Goal: Answer question/provide support

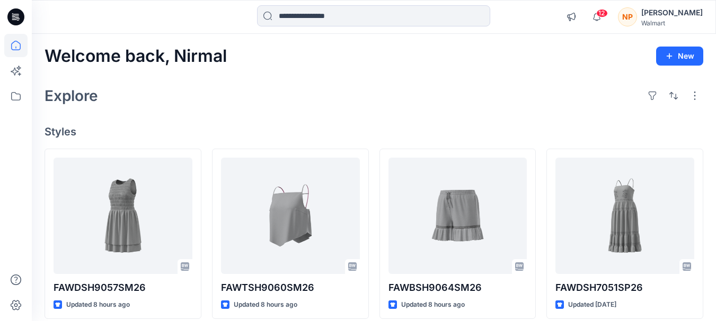
scroll to position [53, 0]
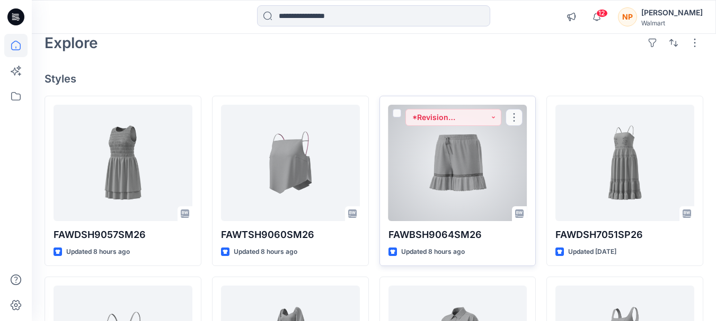
click at [493, 156] on div at bounding box center [457, 163] width 139 height 117
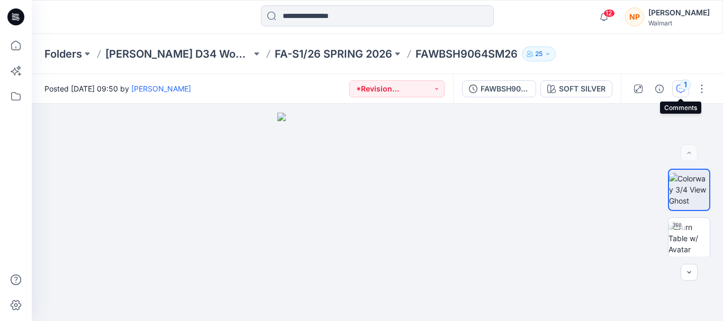
click at [677, 85] on icon "button" at bounding box center [681, 89] width 8 height 8
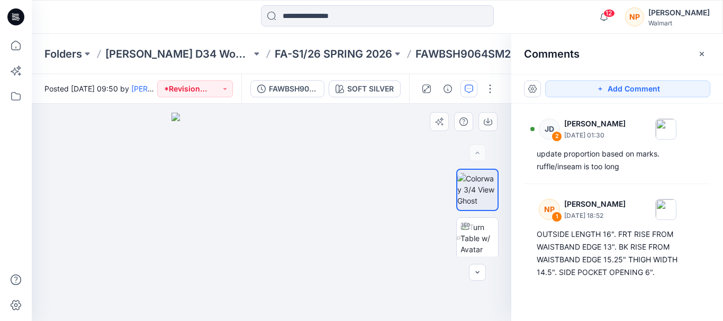
click at [284, 202] on img at bounding box center [272, 217] width 200 height 209
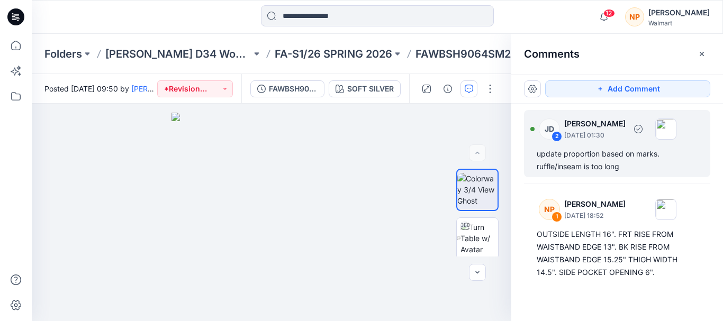
click at [600, 154] on div "update proportion based on marks. ruffle/inseam is too long" at bounding box center [617, 160] width 161 height 25
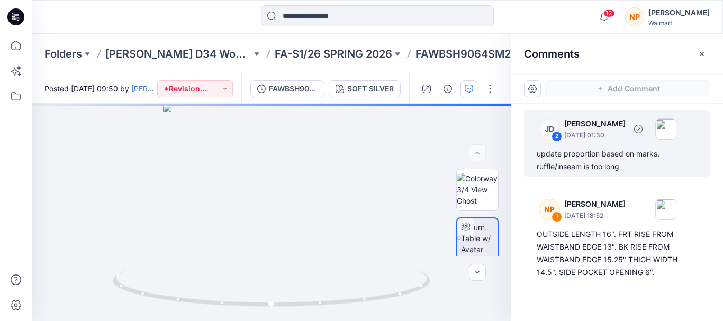
click at [600, 154] on div "update proportion based on marks. ruffle/inseam is too long" at bounding box center [617, 160] width 161 height 25
click at [562, 140] on div "JD 2 [PERSON_NAME] [DATE] 01:30" at bounding box center [604, 128] width 146 height 29
click at [467, 192] on img at bounding box center [477, 189] width 41 height 33
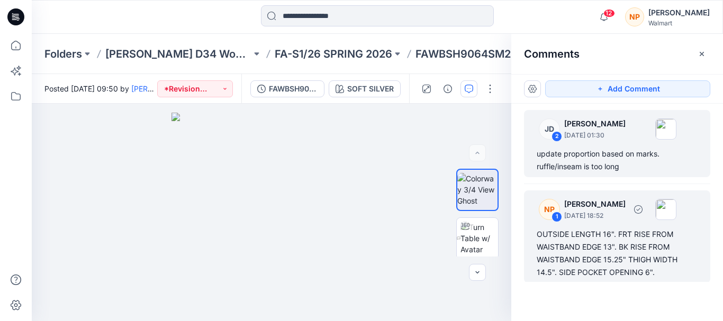
click at [629, 256] on div "OUTSIDE LENGTH 16". FRT RISE FROM WAISTBAND EDGE 13". BK RISE FROM WAISTBAND ED…" at bounding box center [617, 253] width 161 height 51
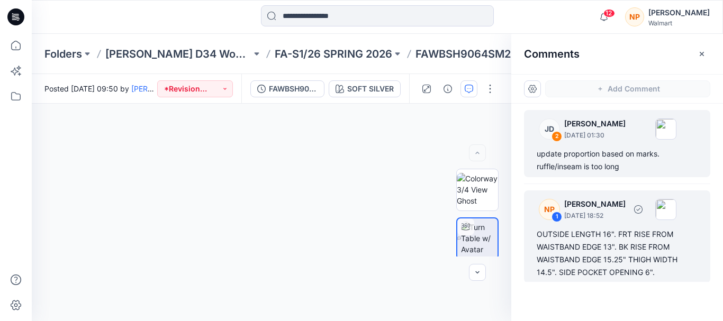
scroll to position [1, 0]
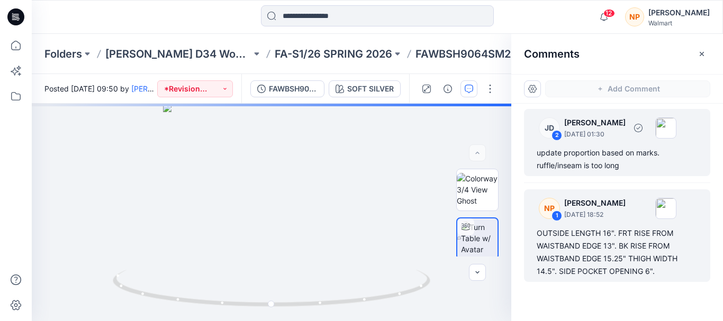
click at [609, 151] on div "update proportion based on marks. ruffle/inseam is too long" at bounding box center [617, 159] width 161 height 25
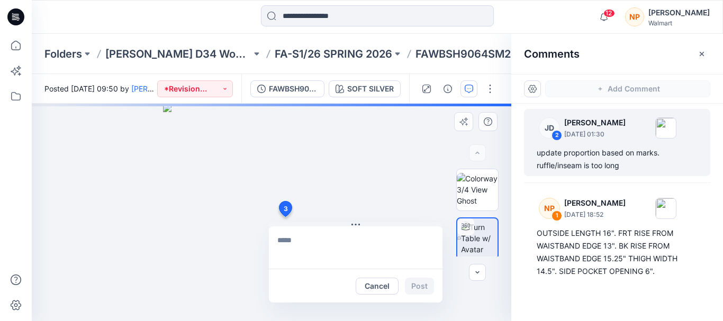
click at [285, 217] on div "3 Cancel Post" at bounding box center [272, 213] width 480 height 218
click at [230, 216] on div "3 Cancel Post" at bounding box center [272, 213] width 480 height 218
click at [286, 207] on span "3" at bounding box center [286, 209] width 4 height 10
click at [384, 291] on button "Cancel" at bounding box center [377, 286] width 43 height 17
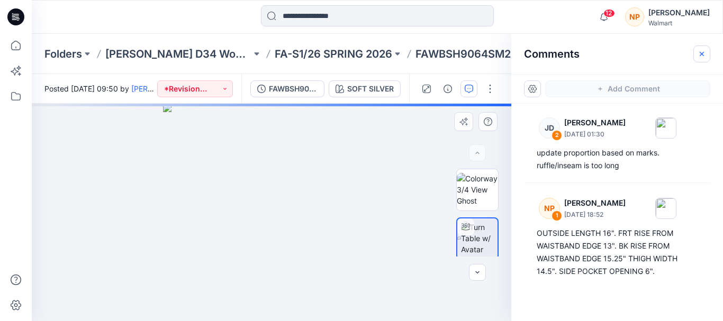
click at [702, 56] on icon "button" at bounding box center [702, 54] width 8 height 8
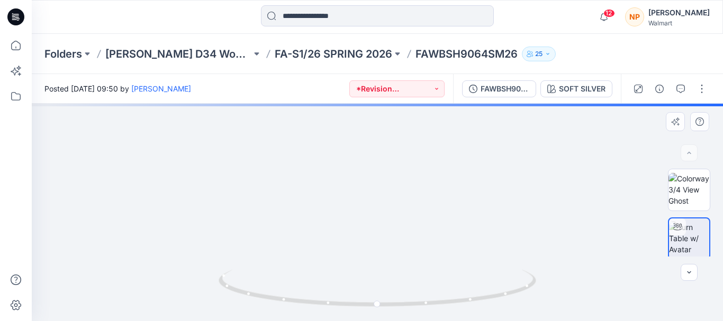
drag, startPoint x: 423, startPoint y: 268, endPoint x: 414, endPoint y: 232, distance: 37.3
drag, startPoint x: 414, startPoint y: 232, endPoint x: 382, endPoint y: 332, distance: 104.5
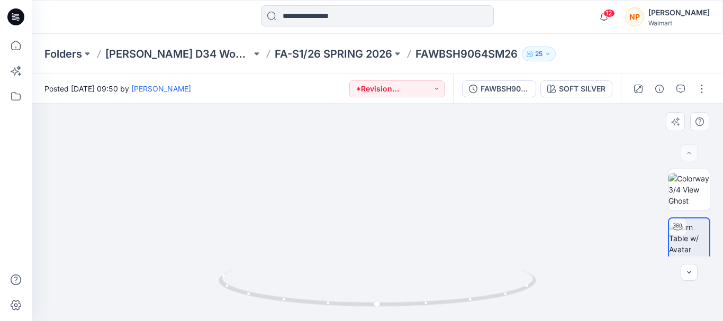
drag, startPoint x: 379, startPoint y: 245, endPoint x: 364, endPoint y: 260, distance: 21.0
drag, startPoint x: 364, startPoint y: 260, endPoint x: 335, endPoint y: 262, distance: 28.7
click at [685, 95] on button "button" at bounding box center [681, 89] width 17 height 17
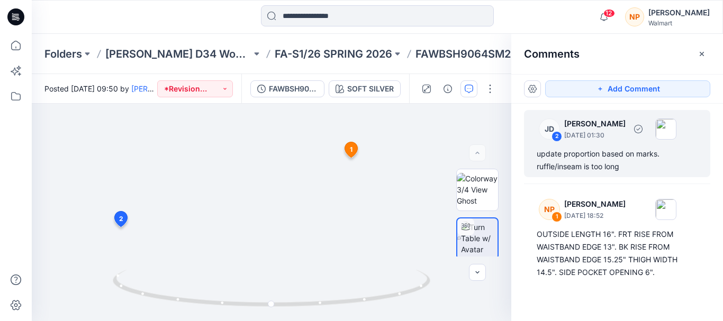
click at [557, 163] on div "update proportion based on marks. ruffle/inseam is too long" at bounding box center [617, 160] width 161 height 25
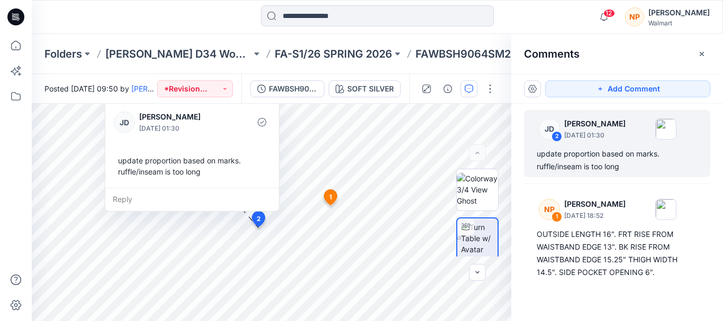
click at [700, 50] on button "button" at bounding box center [702, 54] width 17 height 17
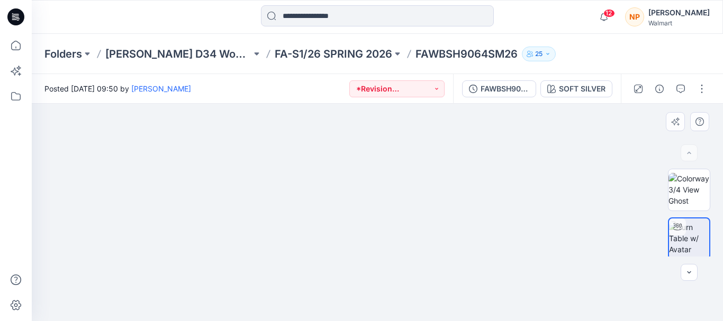
drag, startPoint x: 390, startPoint y: 255, endPoint x: 394, endPoint y: 124, distance: 130.9
drag, startPoint x: 382, startPoint y: 181, endPoint x: 335, endPoint y: 191, distance: 48.2
click at [681, 95] on button "button" at bounding box center [681, 89] width 17 height 17
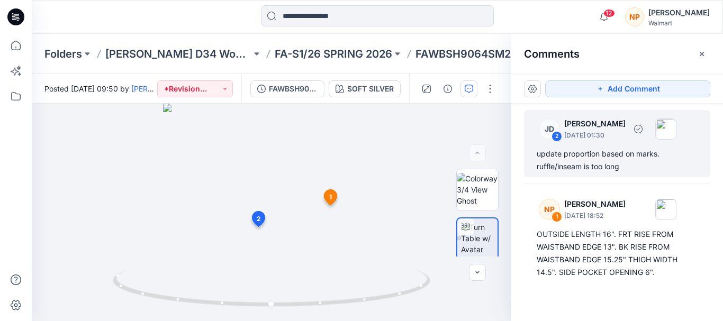
click at [565, 160] on div "update proportion based on marks. ruffle/inseam is too long" at bounding box center [617, 160] width 161 height 25
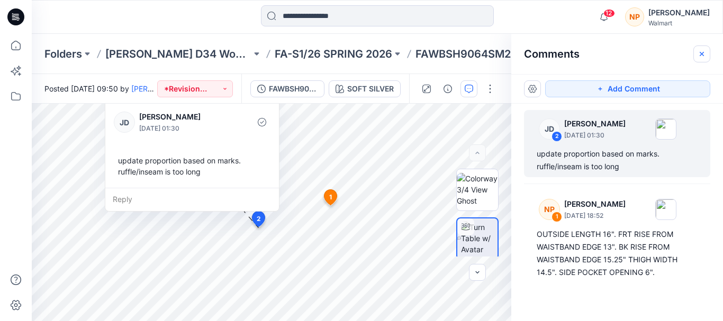
click at [701, 57] on icon "button" at bounding box center [702, 54] width 8 height 8
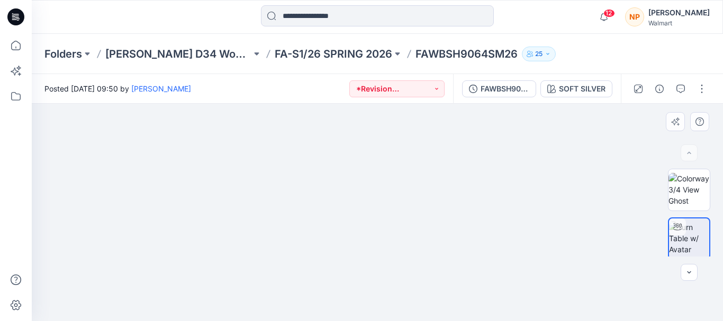
drag, startPoint x: 404, startPoint y: 217, endPoint x: 354, endPoint y: 167, distance: 70.0
drag, startPoint x: 355, startPoint y: 172, endPoint x: 257, endPoint y: 175, distance: 97.5
click at [687, 86] on button "button" at bounding box center [681, 89] width 17 height 17
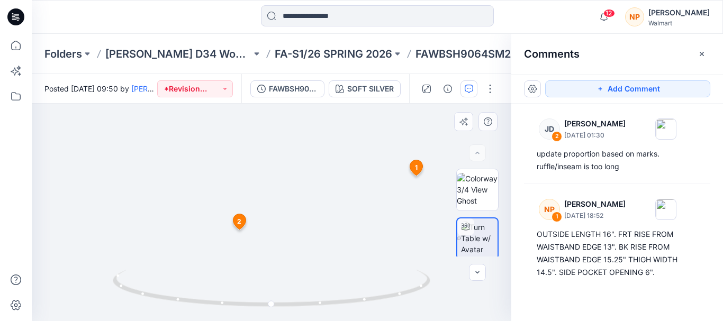
drag, startPoint x: 322, startPoint y: 256, endPoint x: 319, endPoint y: 238, distance: 18.7
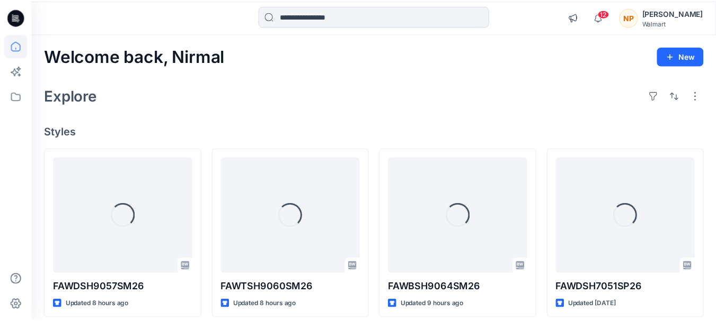
scroll to position [53, 0]
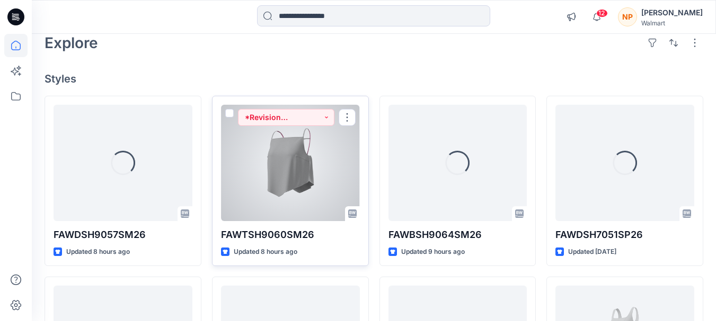
click at [258, 160] on div at bounding box center [290, 163] width 139 height 117
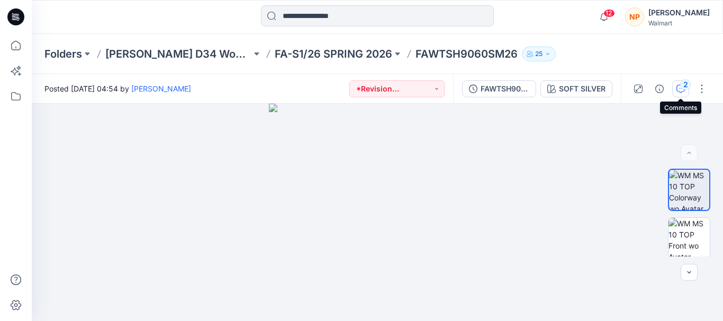
click at [680, 91] on icon "button" at bounding box center [681, 89] width 8 height 8
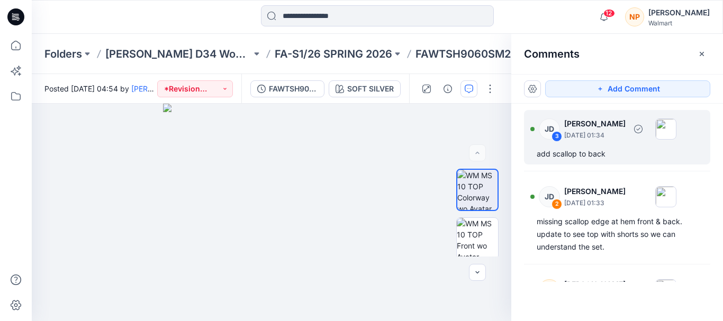
click at [618, 156] on div "add scallop to back" at bounding box center [617, 154] width 161 height 13
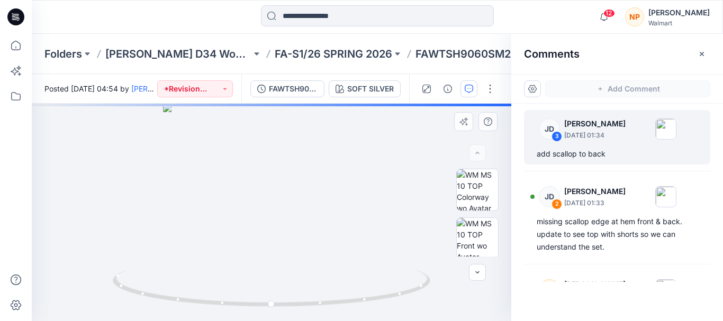
drag, startPoint x: 250, startPoint y: 197, endPoint x: 304, endPoint y: 202, distance: 54.2
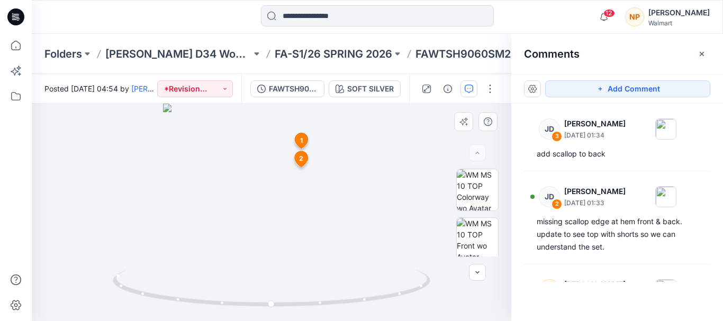
click at [265, 197] on div at bounding box center [272, 213] width 480 height 218
drag, startPoint x: 327, startPoint y: 231, endPoint x: 212, endPoint y: 249, distance: 115.7
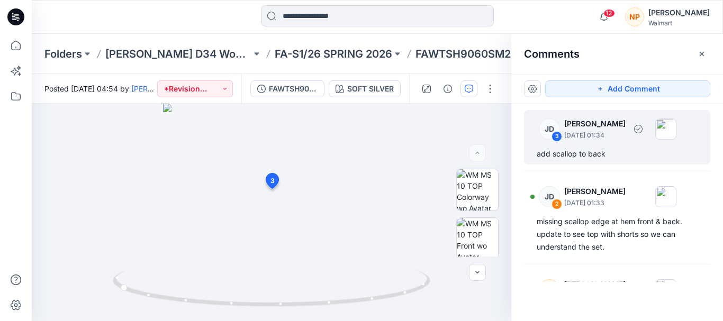
drag, startPoint x: 212, startPoint y: 249, endPoint x: 551, endPoint y: 137, distance: 356.4
click at [551, 137] on div "JD" at bounding box center [549, 129] width 21 height 21
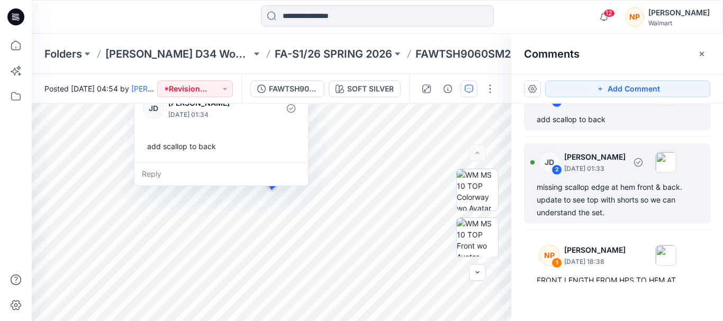
scroll to position [53, 0]
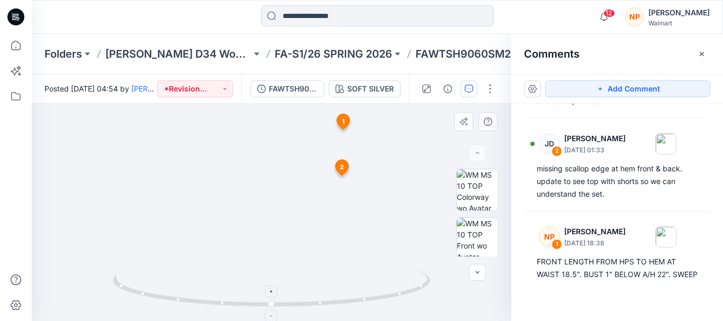
drag, startPoint x: 307, startPoint y: 200, endPoint x: 302, endPoint y: 284, distance: 84.8
drag, startPoint x: 377, startPoint y: 254, endPoint x: 318, endPoint y: 258, distance: 58.9
drag, startPoint x: 357, startPoint y: 257, endPoint x: 230, endPoint y: 262, distance: 126.7
drag, startPoint x: 239, startPoint y: 251, endPoint x: 285, endPoint y: 251, distance: 46.1
drag, startPoint x: 346, startPoint y: 261, endPoint x: 334, endPoint y: 259, distance: 12.3
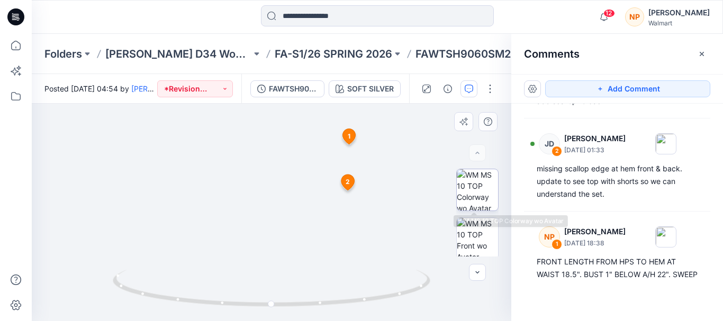
click at [467, 192] on img at bounding box center [477, 189] width 41 height 41
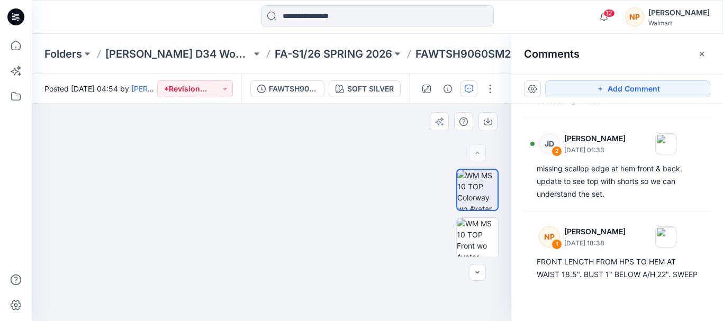
drag, startPoint x: 274, startPoint y: 221, endPoint x: 271, endPoint y: 246, distance: 24.6
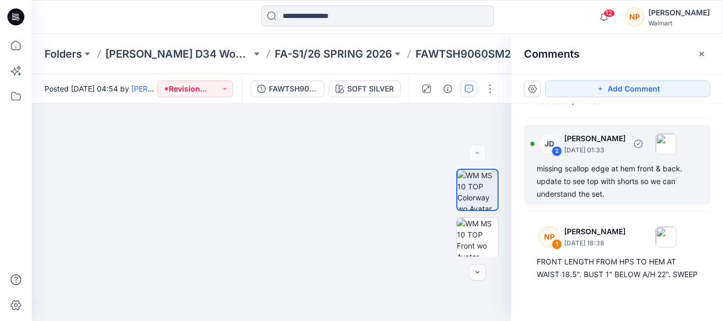
click at [571, 177] on div "missing scallop edge at hem front & back. update to see top with shorts so we c…" at bounding box center [617, 182] width 161 height 38
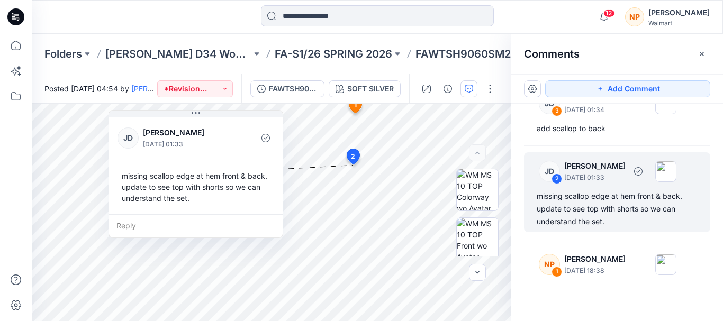
scroll to position [0, 0]
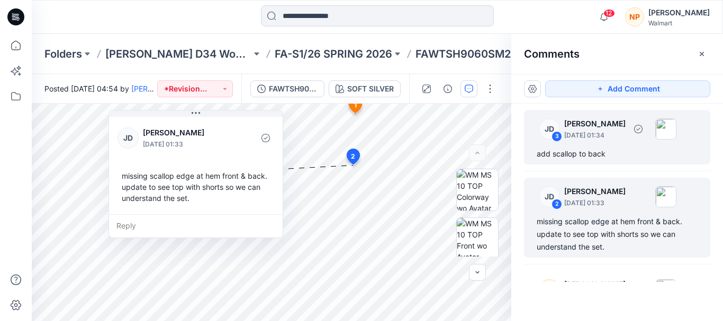
click at [594, 150] on div "add scallop to back" at bounding box center [617, 154] width 161 height 13
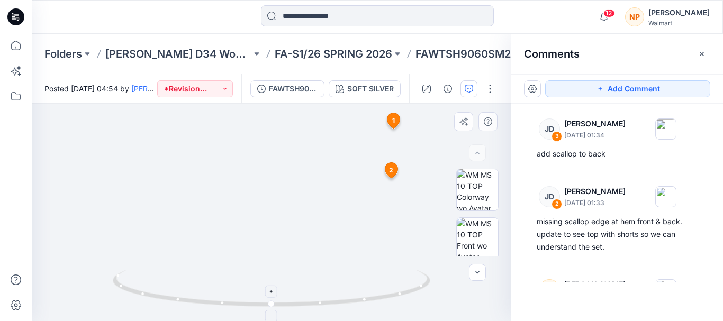
drag, startPoint x: 326, startPoint y: 181, endPoint x: 278, endPoint y: 274, distance: 104.9
drag, startPoint x: 278, startPoint y: 274, endPoint x: 484, endPoint y: 275, distance: 206.0
click at [484, 275] on button "button" at bounding box center [477, 272] width 17 height 17
click at [481, 275] on icon "button" at bounding box center [477, 273] width 8 height 8
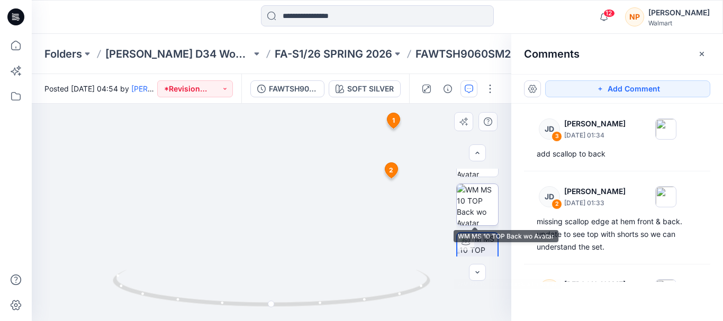
click at [471, 210] on img at bounding box center [477, 204] width 41 height 41
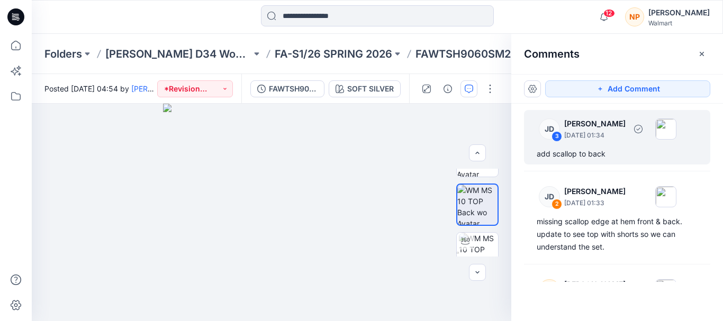
click at [577, 162] on div "JD 3 [PERSON_NAME] [DATE] 01:34 add scallop to back" at bounding box center [617, 137] width 186 height 55
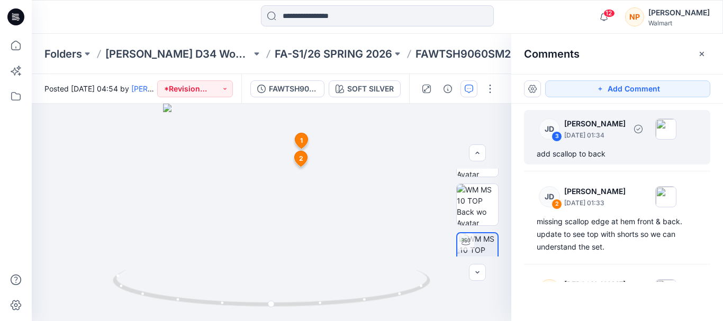
click at [560, 131] on div "3" at bounding box center [557, 136] width 11 height 11
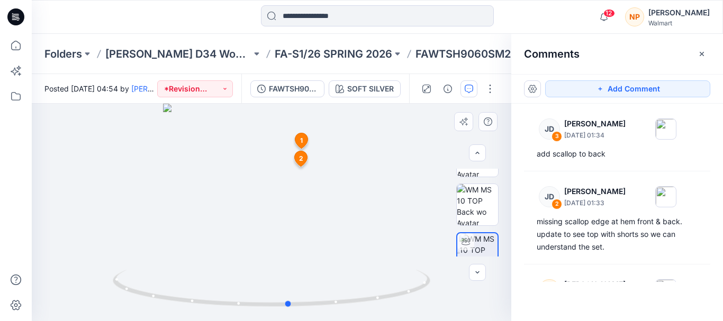
drag, startPoint x: 357, startPoint y: 160, endPoint x: 375, endPoint y: 218, distance: 60.3
drag, startPoint x: 316, startPoint y: 179, endPoint x: 327, endPoint y: 281, distance: 102.8
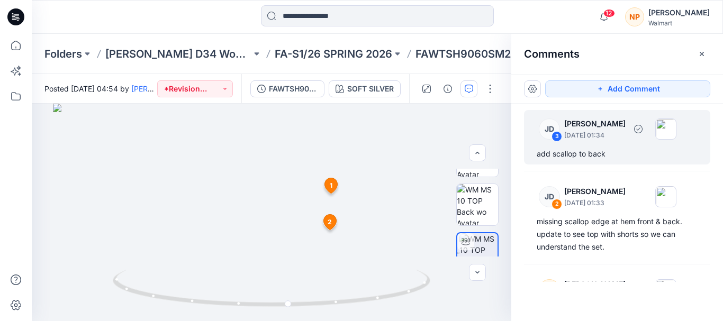
click at [579, 149] on div "add scallop to back" at bounding box center [617, 154] width 161 height 13
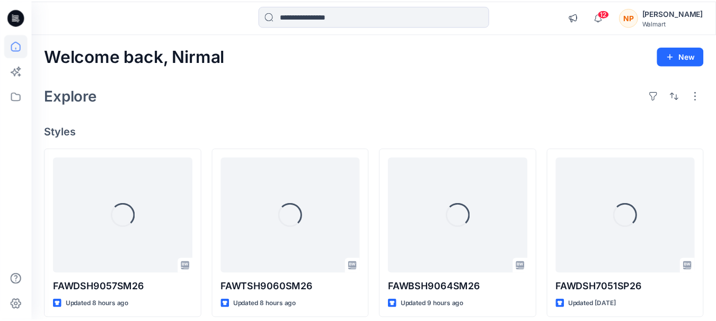
scroll to position [53, 0]
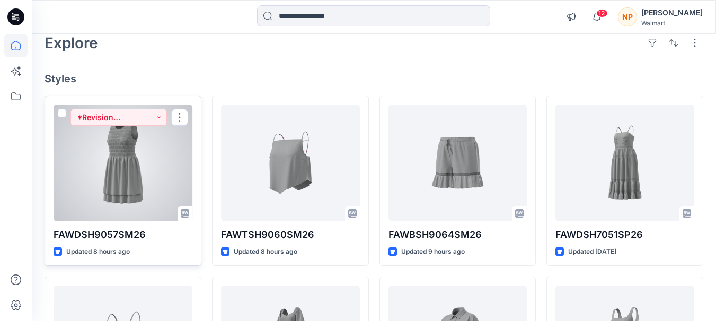
click at [175, 174] on div at bounding box center [122, 163] width 139 height 117
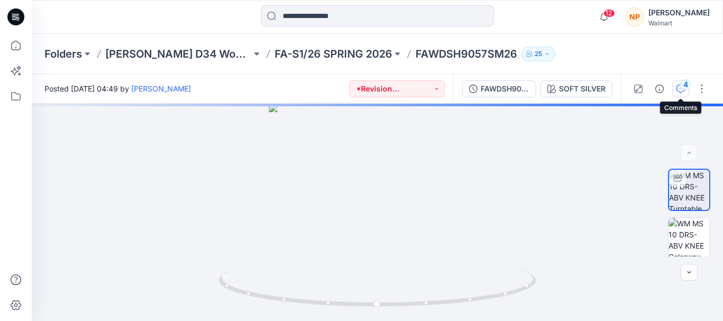
click at [684, 87] on div "4" at bounding box center [686, 84] width 11 height 11
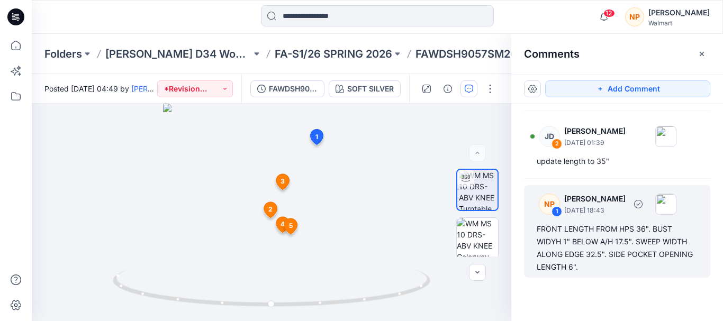
scroll to position [224, 0]
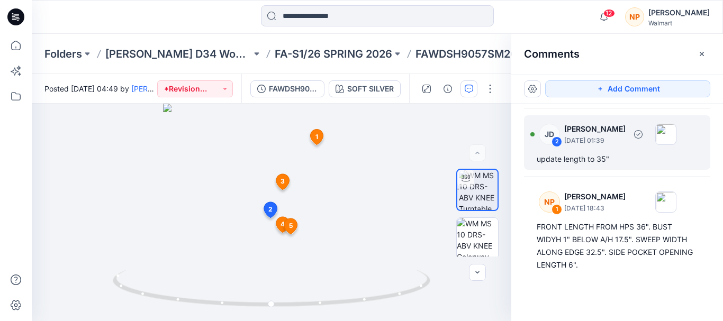
click at [622, 155] on div "update length to 35"" at bounding box center [617, 159] width 161 height 13
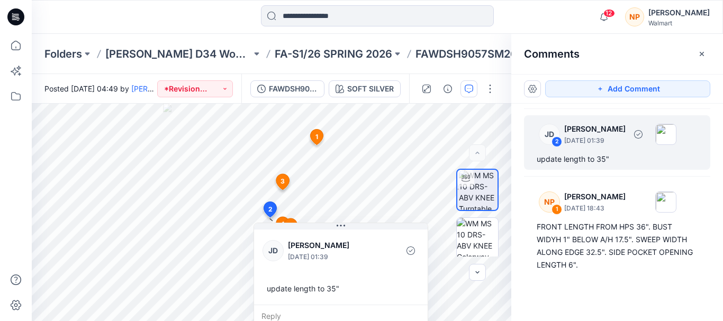
scroll to position [171, 0]
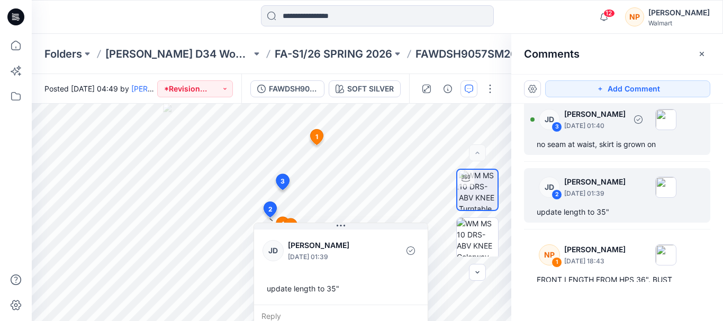
click at [605, 144] on div "no seam at waist, skirt is grown on" at bounding box center [617, 144] width 161 height 13
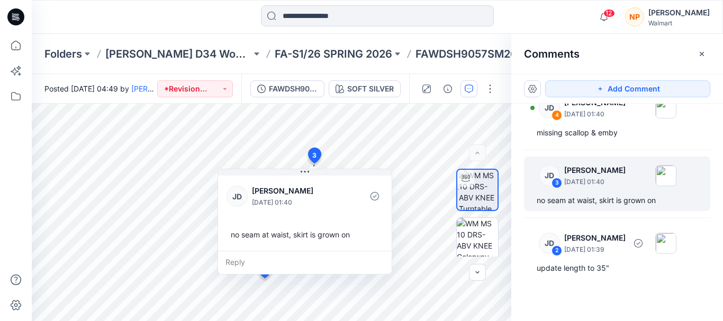
scroll to position [61, 0]
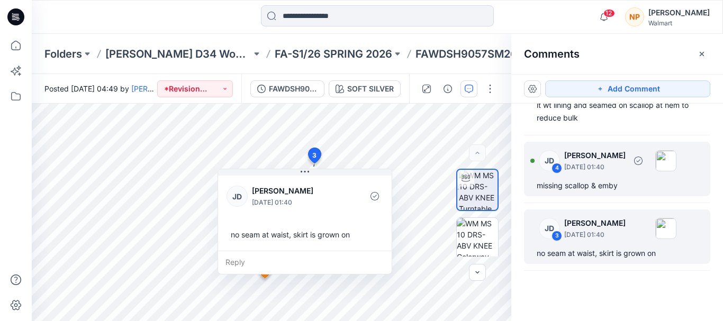
click at [590, 178] on div "JD 4 [PERSON_NAME] [DATE] 01:40 missing scallop & [PERSON_NAME]" at bounding box center [617, 169] width 186 height 55
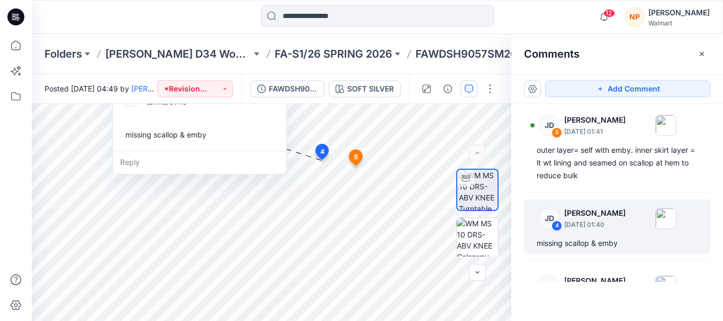
scroll to position [0, 0]
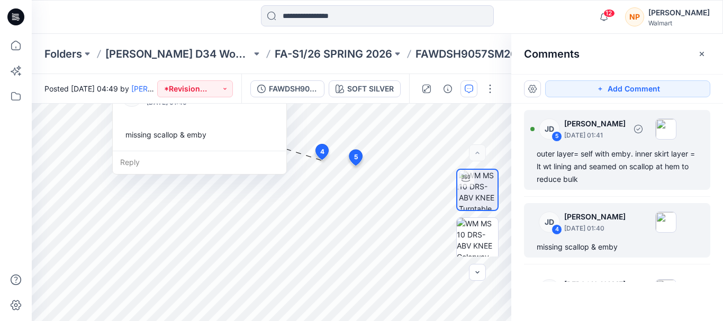
click at [590, 182] on div "outer layer= self with emby. inner skirt layer = lt wt lining and seamed on sca…" at bounding box center [617, 167] width 161 height 38
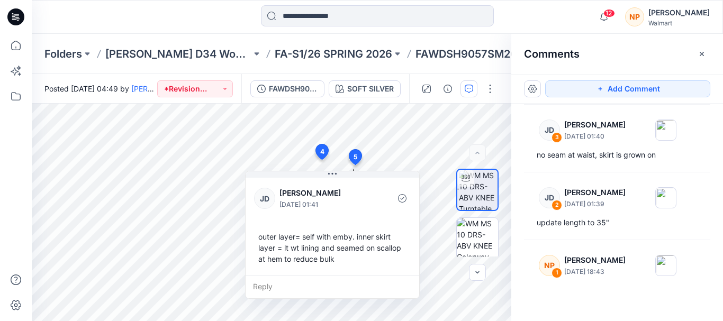
scroll to position [224, 0]
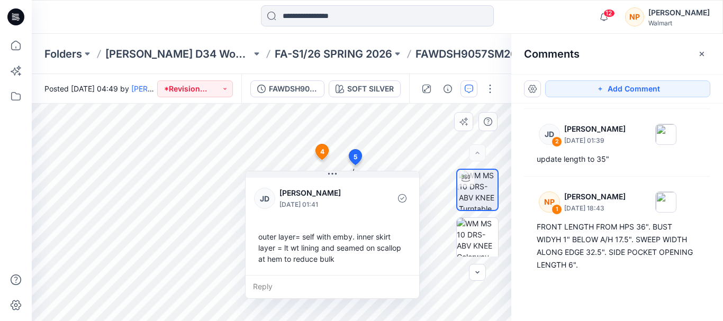
click at [419, 242] on div "[PERSON_NAME] [DATE] 01:41 outer layer= self with emby. inner skirt layer = lt …" at bounding box center [333, 226] width 174 height 100
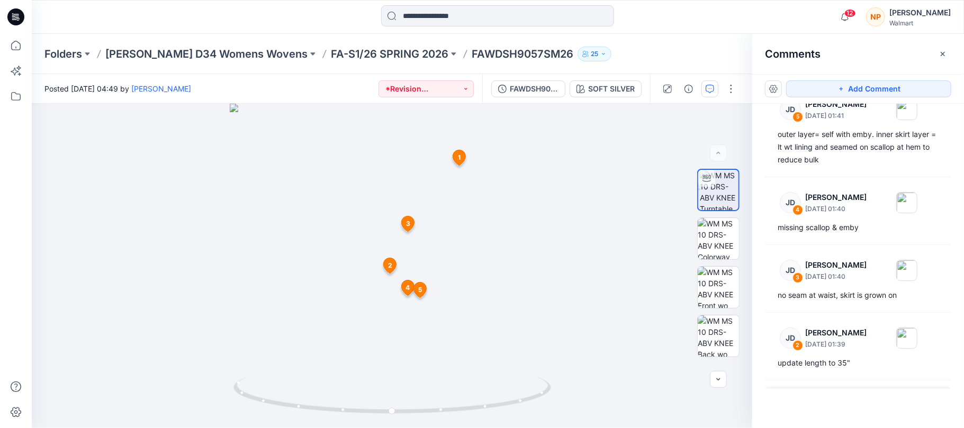
scroll to position [0, 0]
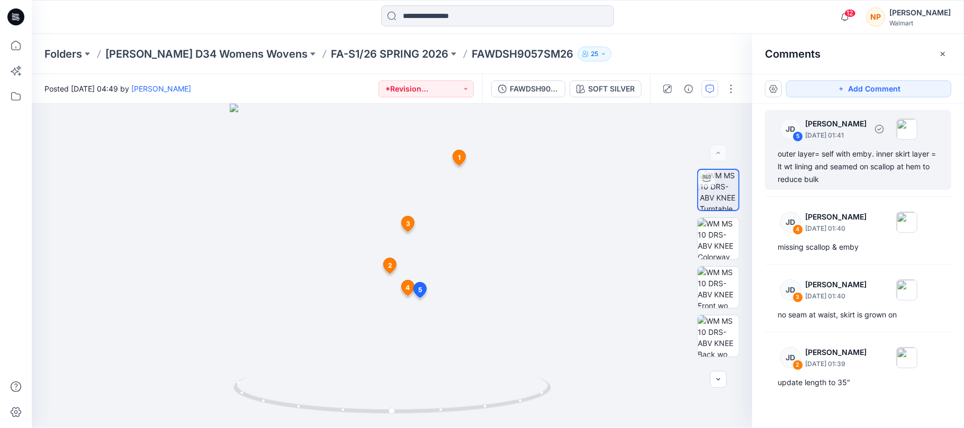
click at [715, 173] on div "outer layer= self with emby. inner skirt layer = lt wt lining and seamed on sca…" at bounding box center [858, 167] width 161 height 38
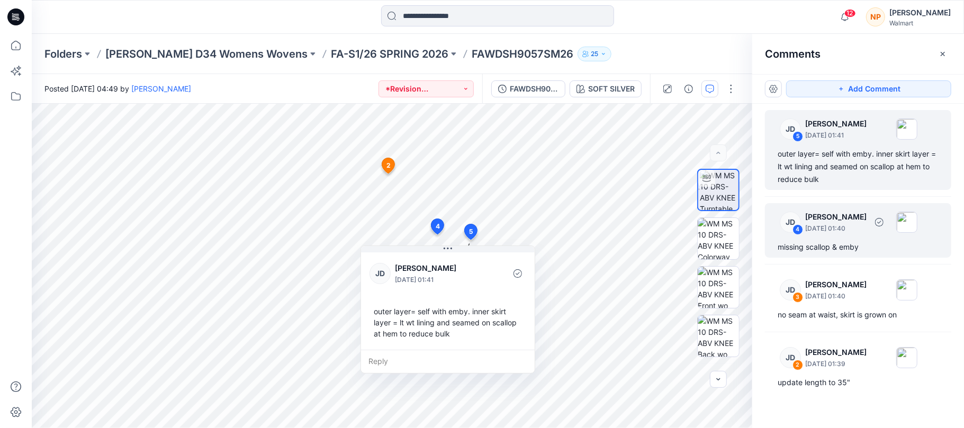
click at [715, 239] on div "JD 4 [PERSON_NAME] [DATE] 01:40 missing scallop & [PERSON_NAME]" at bounding box center [858, 230] width 186 height 55
